Goal: Find specific page/section: Find specific page/section

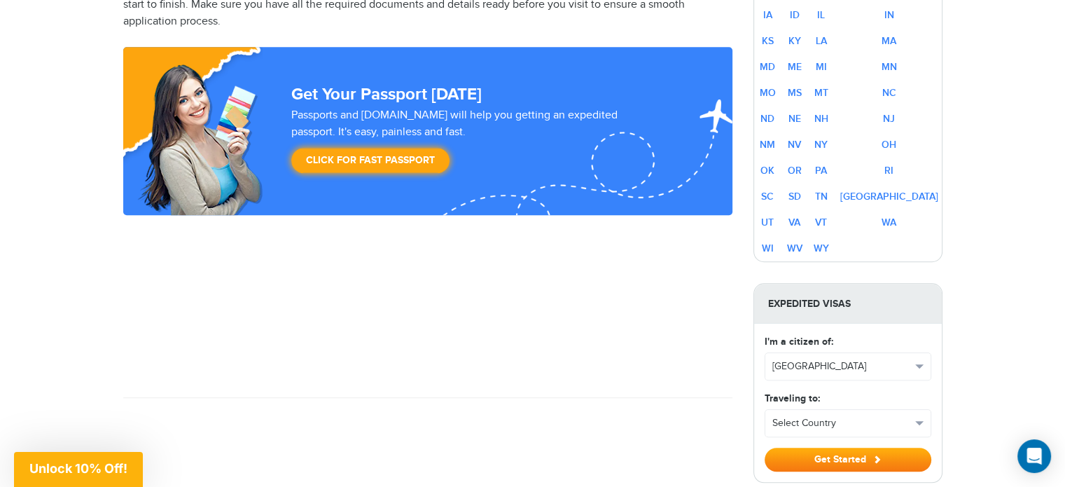
scroll to position [1036, 0]
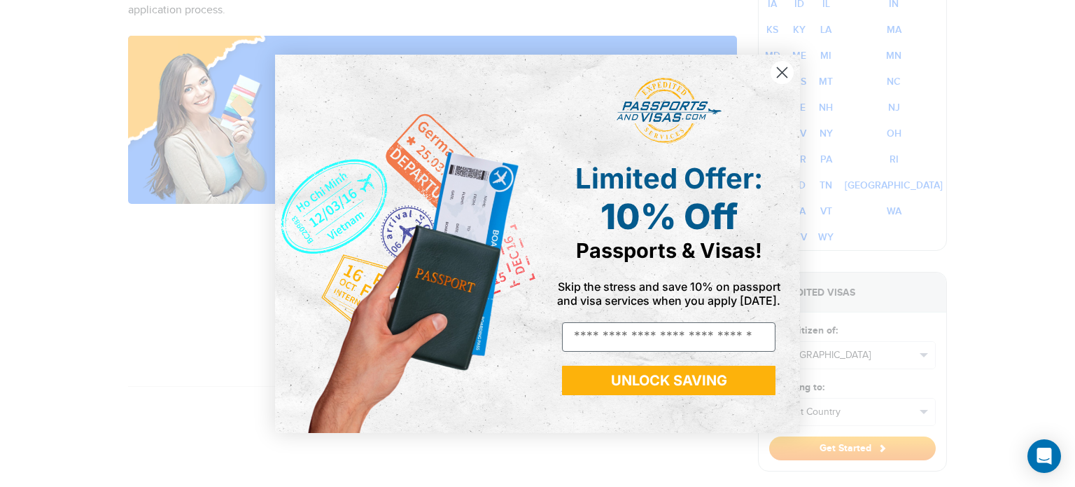
click at [783, 71] on icon "Close dialog" at bounding box center [783, 72] width 10 height 10
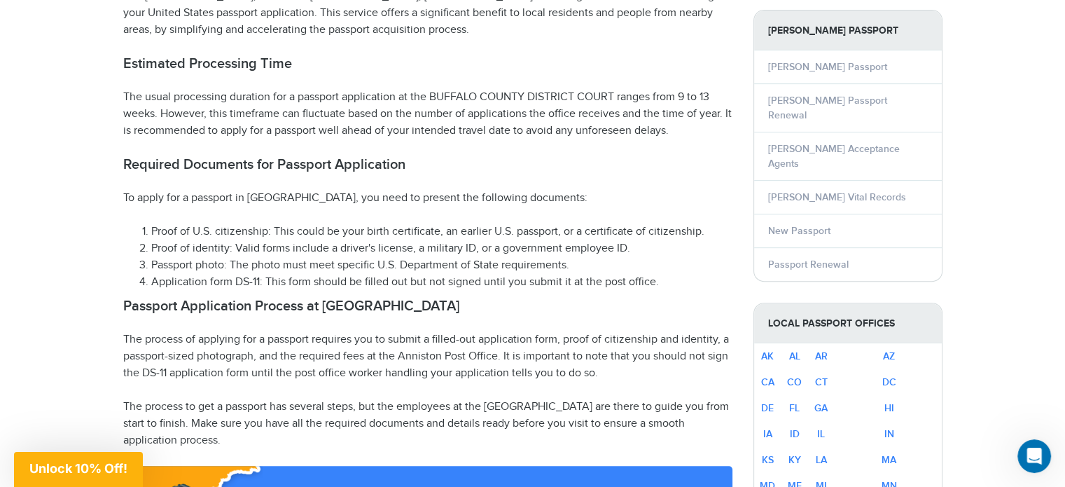
scroll to position [266, 0]
